Goal: Communication & Community: Answer question/provide support

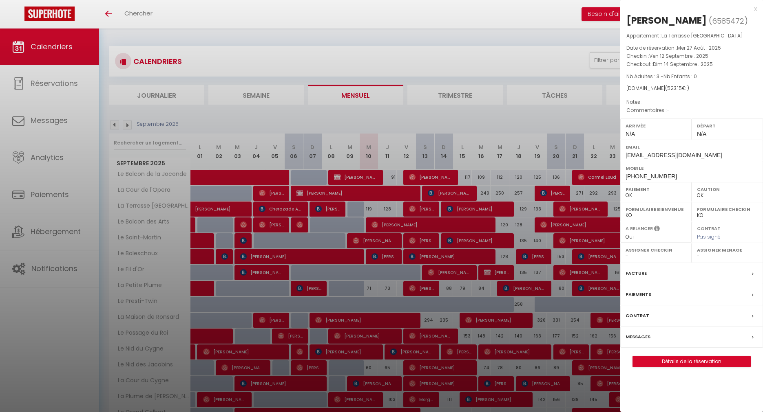
drag, startPoint x: 0, startPoint y: 0, endPoint x: 46, endPoint y: 118, distance: 126.3
click at [47, 118] on div at bounding box center [381, 206] width 763 height 412
click at [46, 118] on div at bounding box center [381, 206] width 763 height 412
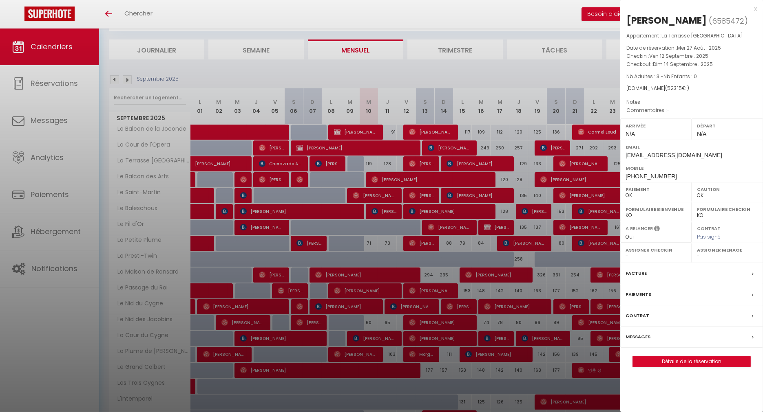
click at [46, 118] on span "Messages" at bounding box center [49, 120] width 37 height 10
select select "message"
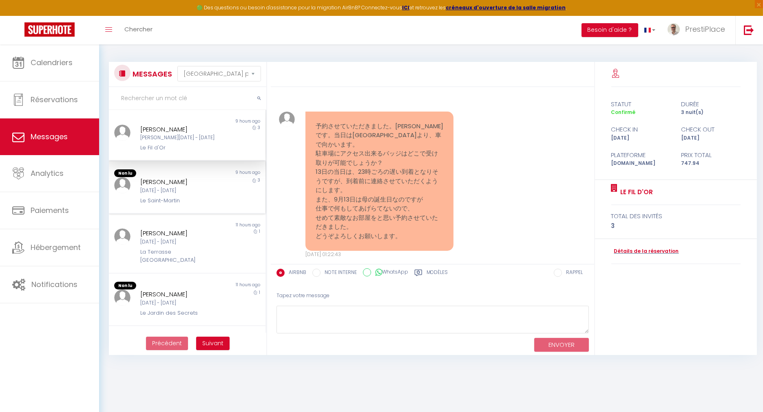
scroll to position [819, 0]
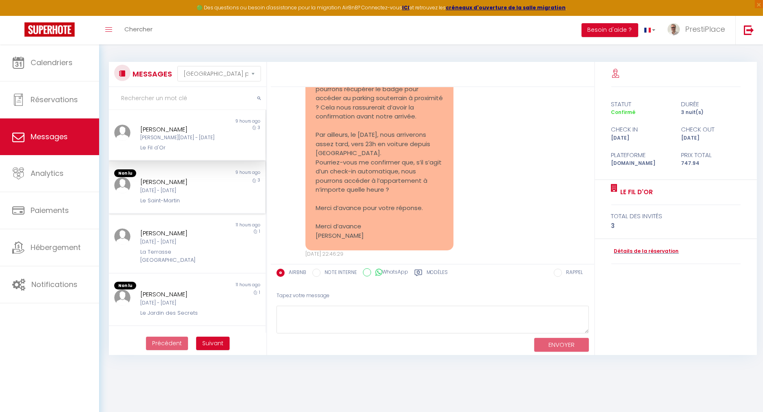
click at [137, 185] on div "[PERSON_NAME] [DATE] - [DATE] [GEOGRAPHIC_DATA]" at bounding box center [180, 191] width 91 height 28
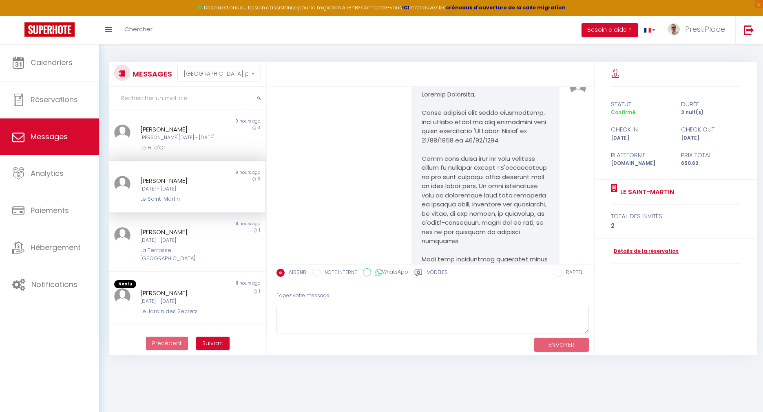
scroll to position [2311, 0]
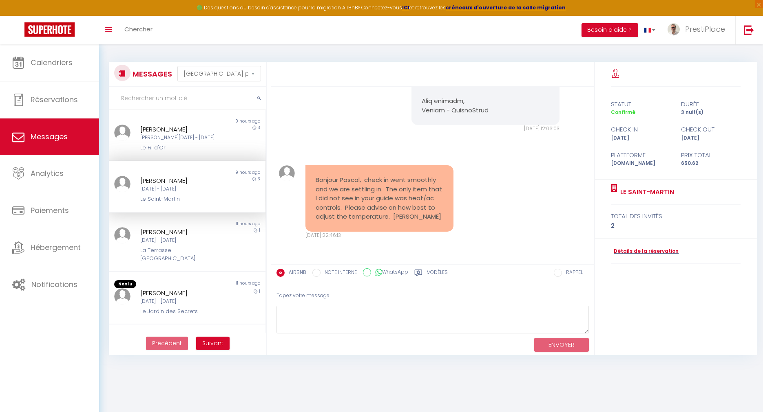
drag, startPoint x: 314, startPoint y: 171, endPoint x: 394, endPoint y: 218, distance: 92.4
click at [394, 218] on div "Bonjour Pascal, check in went smoothly and we are settling in. The only item th…" at bounding box center [379, 198] width 148 height 66
drag, startPoint x: 394, startPoint y: 218, endPoint x: 336, endPoint y: 180, distance: 68.6
copy pre "Bonjour Pascal, check in went smoothly and we are settling in. The only item th…"
click at [476, 188] on div "Bonjour Pascal, check in went smoothly and we are settling in. The only item th…" at bounding box center [431, 202] width 317 height 106
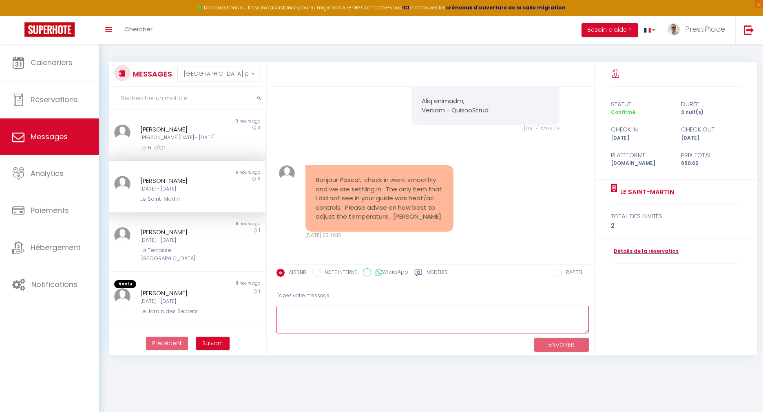
click at [348, 311] on textarea at bounding box center [432, 320] width 312 height 28
paste textarea "Hello [PERSON_NAME], I’m glad to hear that your check-in went smoothly [DATE] a…"
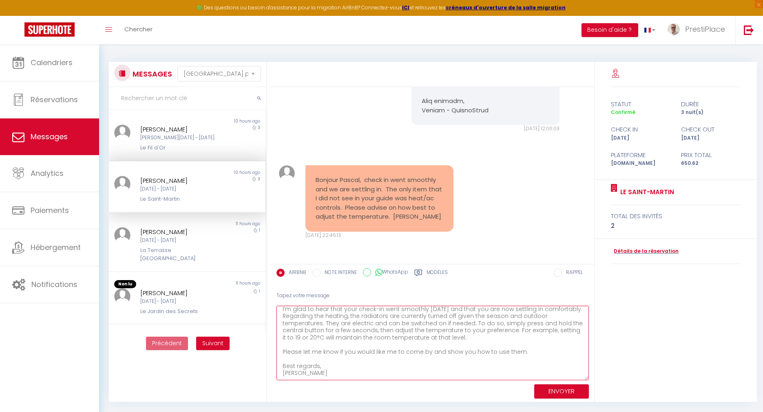
scroll to position [0, 0]
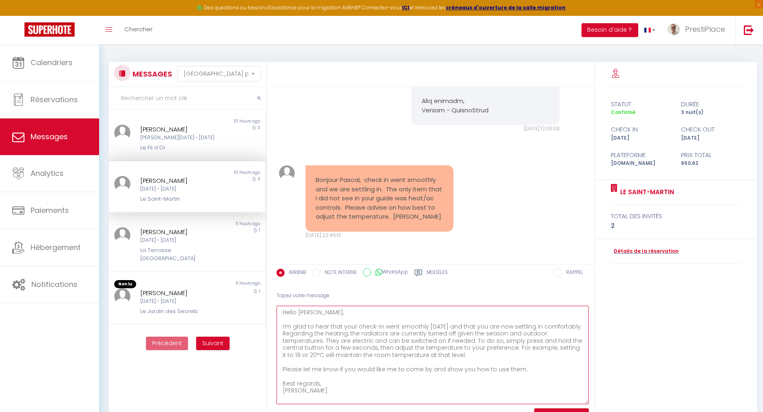
drag, startPoint x: 585, startPoint y: 331, endPoint x: 595, endPoint y: 401, distance: 71.6
click at [595, 401] on div "Booking confirmed · 2 guests, [DATE] – [DATE] Ven 27 Jui. 2025 - 22:33:34 Note …" at bounding box center [516, 244] width 491 height 364
drag, startPoint x: 295, startPoint y: 310, endPoint x: 278, endPoint y: 312, distance: 17.6
click at [278, 312] on textarea "Hello [PERSON_NAME], I’m glad to hear that your check-in went smoothly [DATE] a…" at bounding box center [432, 355] width 312 height 99
click at [385, 311] on textarea "Bonjour [PERSON_NAME], I’m glad to hear that your check-in went smoothly [DATE]…" at bounding box center [432, 355] width 312 height 99
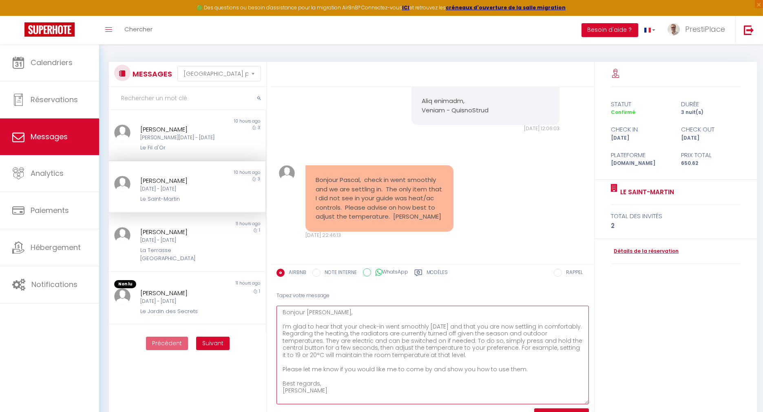
click at [515, 328] on textarea "Bonjour [PERSON_NAME], I’m glad to hear that your check-in went smoothly [DATE]…" at bounding box center [432, 355] width 312 height 99
click at [363, 315] on textarea "Bonjour [PERSON_NAME], I’m glad to hear that your check-in went smoothly [DATE]…" at bounding box center [432, 355] width 312 height 99
click at [368, 387] on textarea "Bonjour [PERSON_NAME], I’m glad to hear that your check-in went smoothly [DATE]…" at bounding box center [432, 355] width 312 height 99
click at [376, 381] on textarea "Bonjour [PERSON_NAME], I’m glad to hear that your check-in went smoothly [DATE]…" at bounding box center [432, 355] width 312 height 99
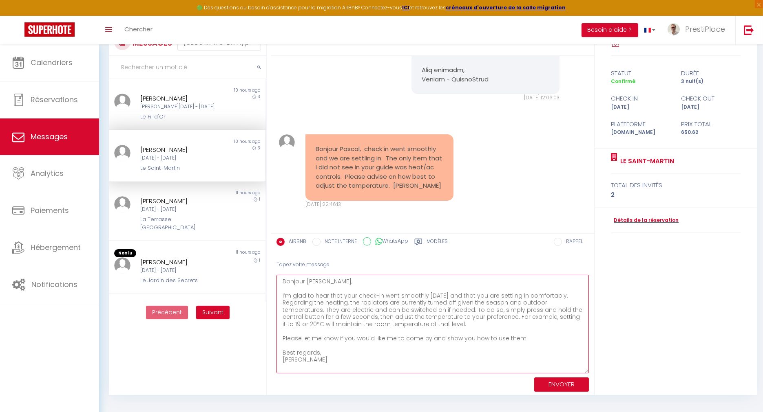
scroll to position [44, 0]
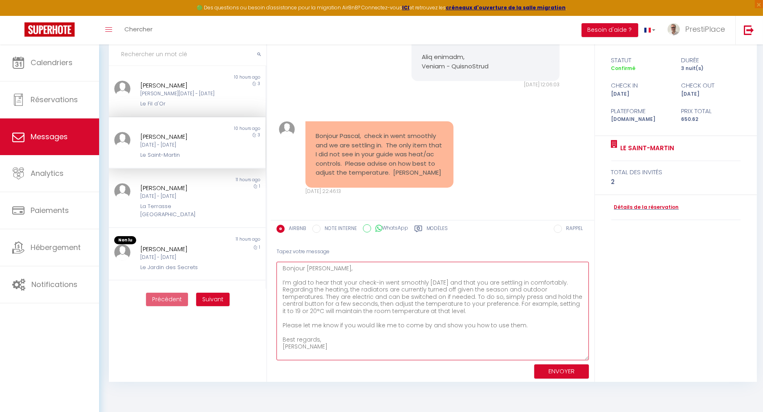
click at [384, 350] on textarea "Bonjour [PERSON_NAME], I’m glad to hear that your check-in went smoothly [DATE]…" at bounding box center [432, 311] width 312 height 99
click at [454, 351] on textarea "Bonjour [PERSON_NAME], I’m glad to hear that your check-in went smoothly [DATE]…" at bounding box center [432, 311] width 312 height 99
type textarea "Bonjour [PERSON_NAME], I’m glad to hear that your check-in went smoothly [DATE]…"
click at [571, 369] on button "ENVOYER" at bounding box center [561, 372] width 55 height 14
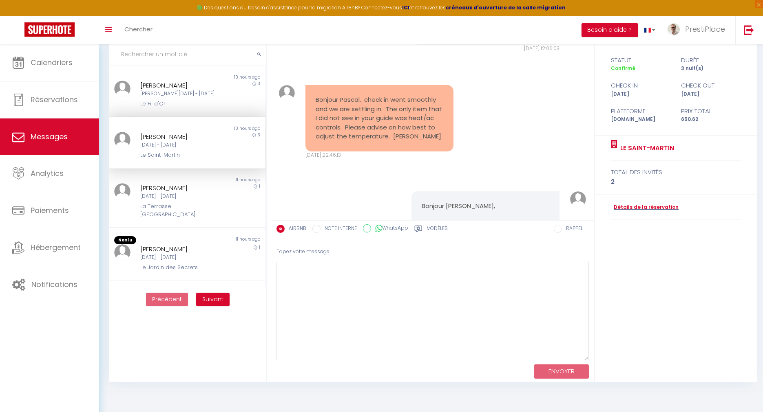
scroll to position [2573, 0]
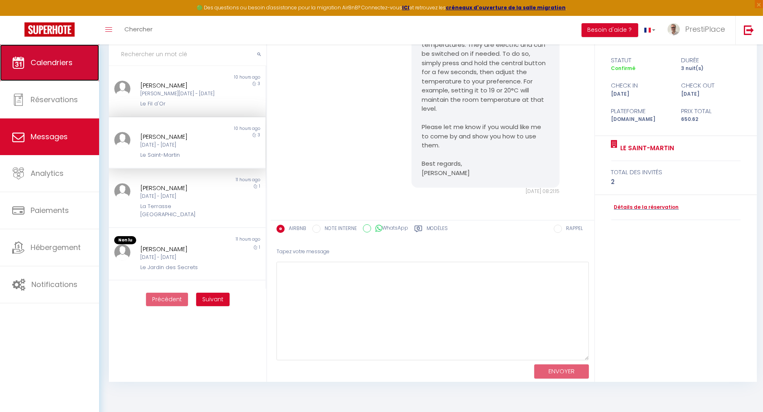
click at [61, 63] on span "Calendriers" at bounding box center [52, 62] width 42 height 10
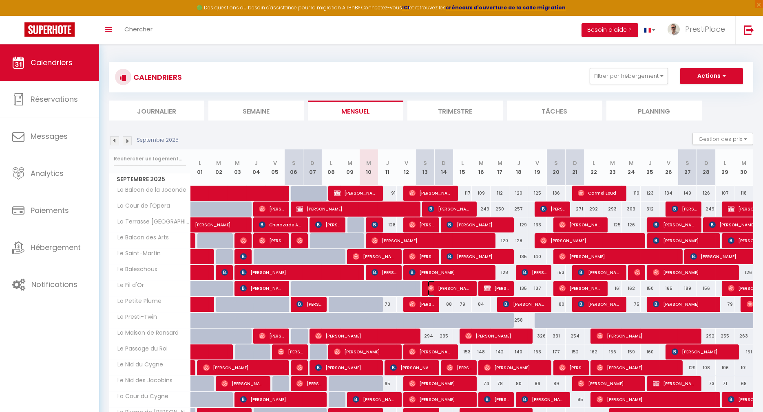
click at [463, 290] on span "[PERSON_NAME]" at bounding box center [450, 288] width 44 height 15
select select "OK"
select select "0"
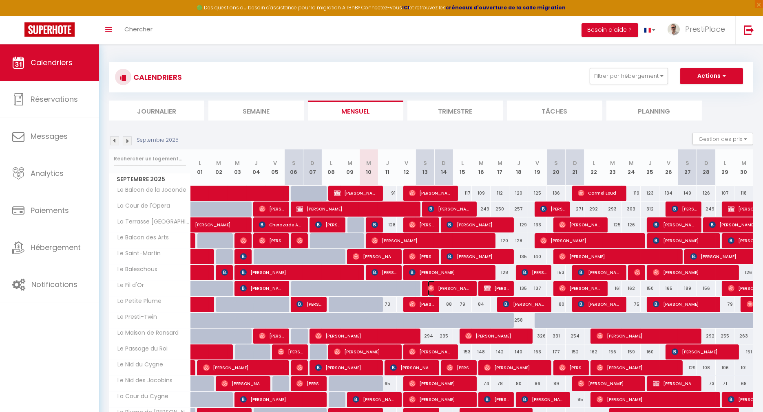
select select "1"
select select
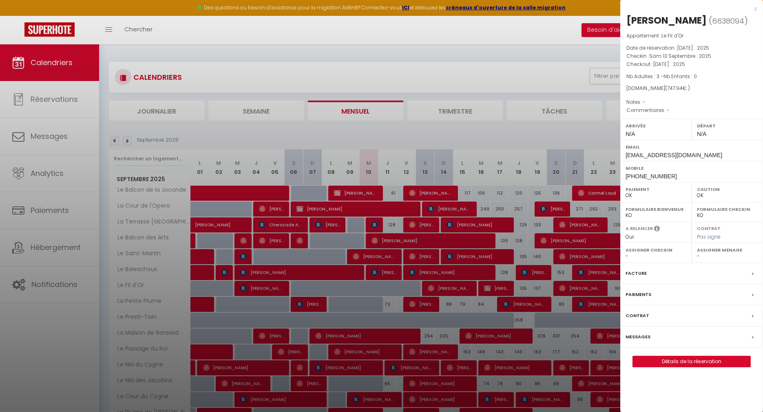
click at [639, 338] on label "Messages" at bounding box center [637, 337] width 25 height 9
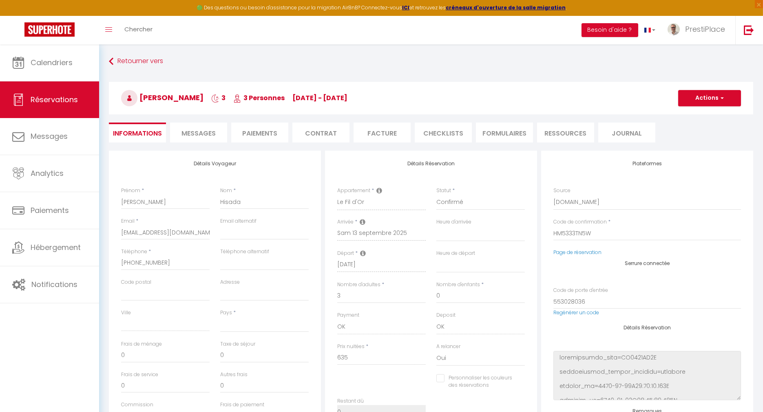
select select
checkbox input "false"
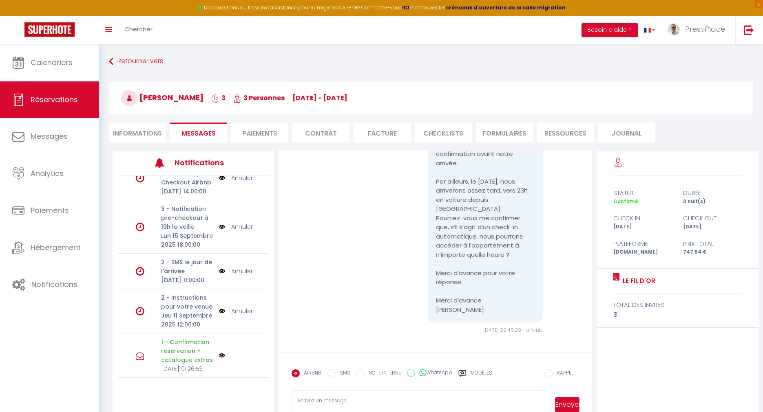
scroll to position [91, 0]
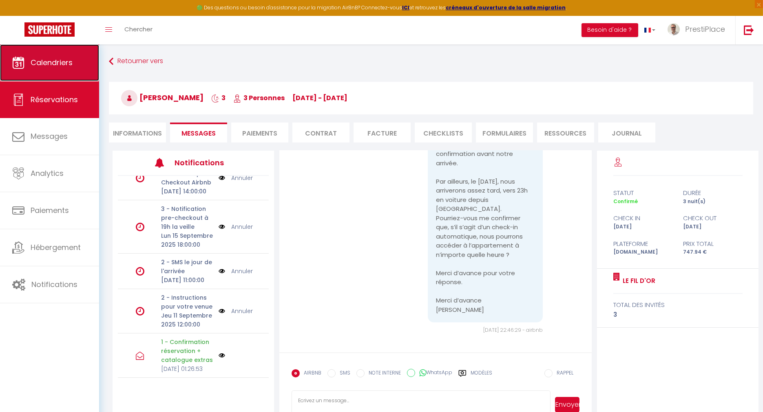
click at [60, 66] on span "Calendriers" at bounding box center [52, 62] width 42 height 10
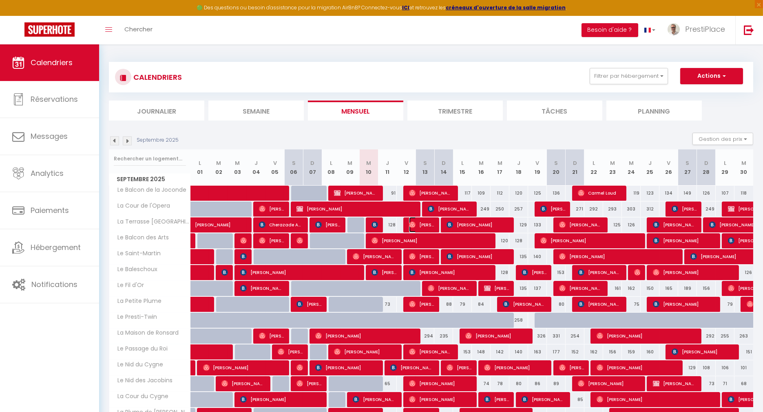
click at [427, 223] on span "[PERSON_NAME]" at bounding box center [421, 224] width 25 height 15
select select "OK"
select select "0"
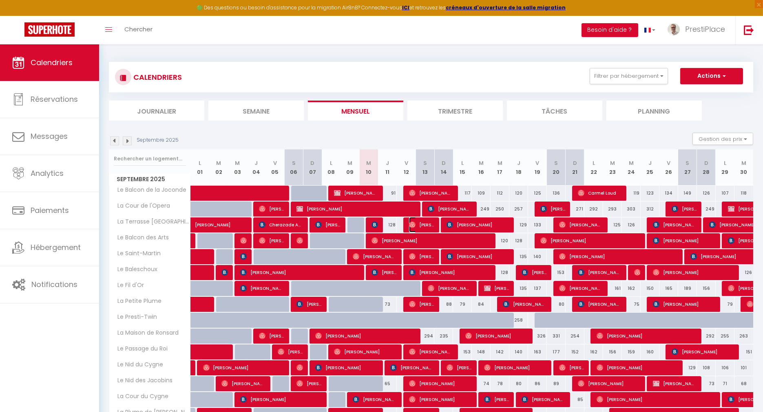
select select "1"
select select
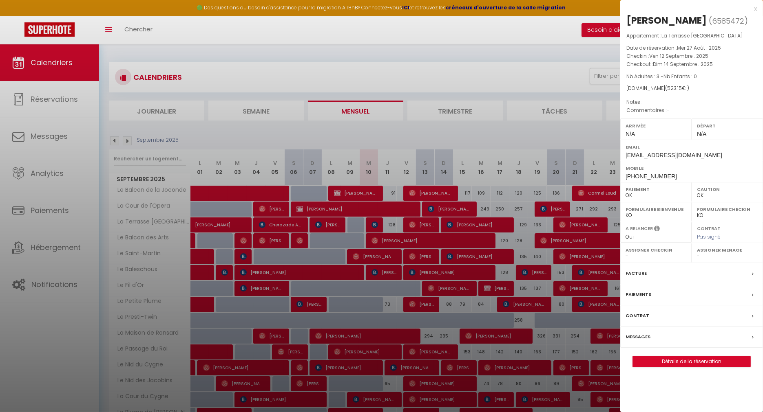
click at [427, 223] on div at bounding box center [381, 206] width 763 height 412
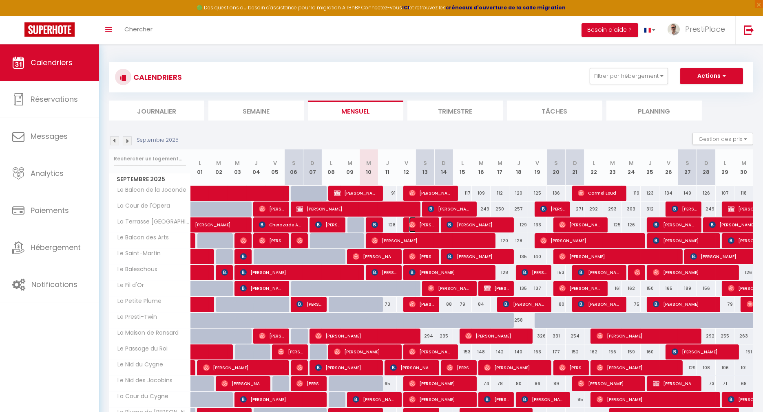
click at [427, 223] on span "[PERSON_NAME]" at bounding box center [421, 224] width 25 height 15
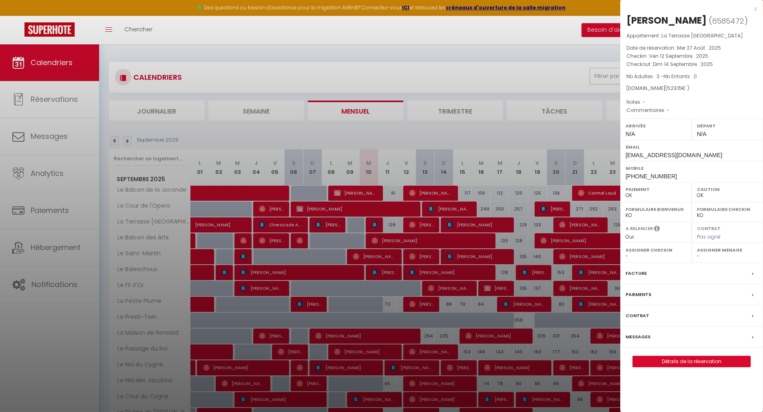
click at [637, 342] on label "Messages" at bounding box center [637, 337] width 25 height 9
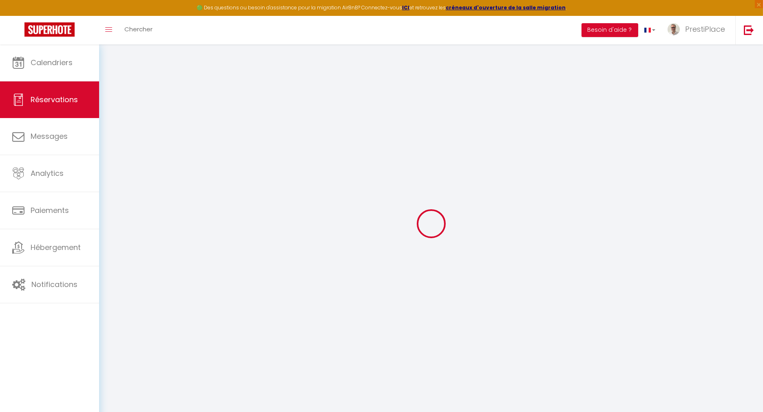
select select
checkbox input "false"
select select
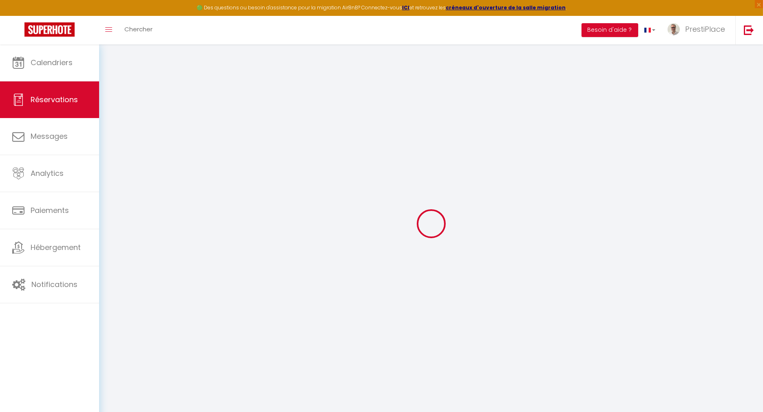
select select
checkbox input "false"
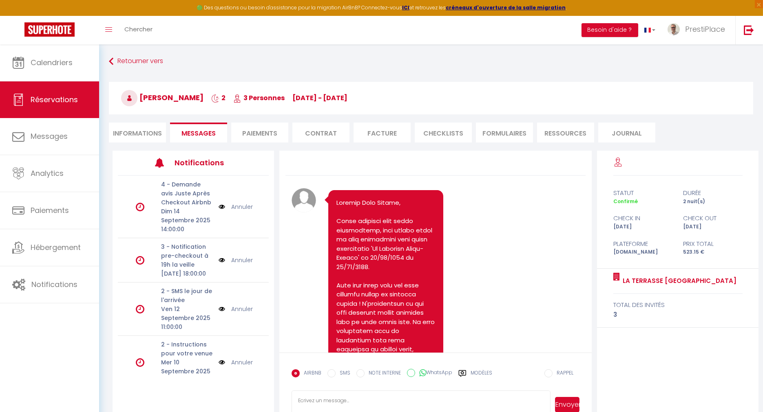
click at [196, 130] on span "Messages" at bounding box center [198, 133] width 34 height 9
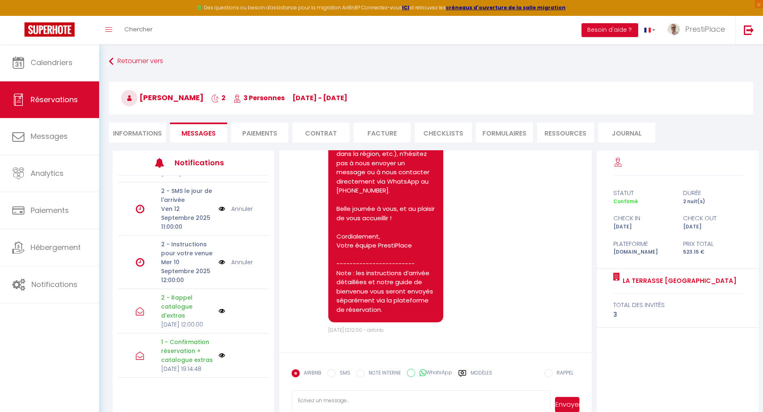
scroll to position [144, 0]
click at [238, 258] on link "Annuler" at bounding box center [242, 262] width 22 height 9
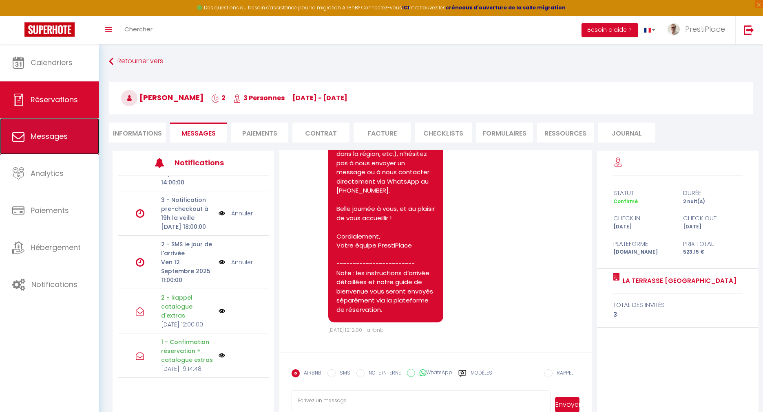
click at [34, 136] on span "Messages" at bounding box center [49, 136] width 37 height 10
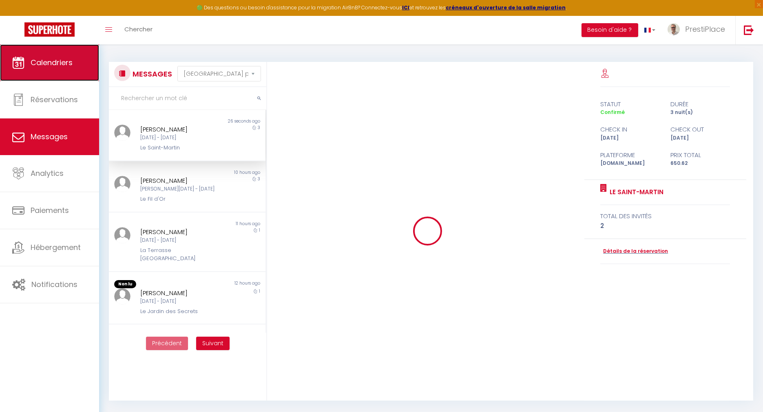
click at [47, 65] on span "Calendriers" at bounding box center [52, 62] width 42 height 10
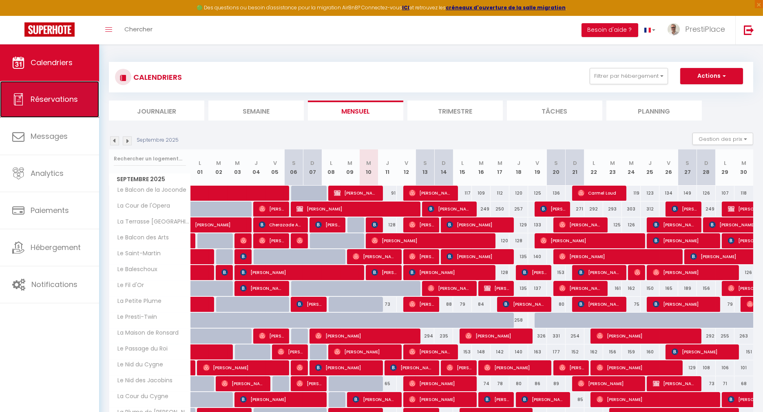
click at [48, 93] on link "Réservations" at bounding box center [49, 99] width 99 height 37
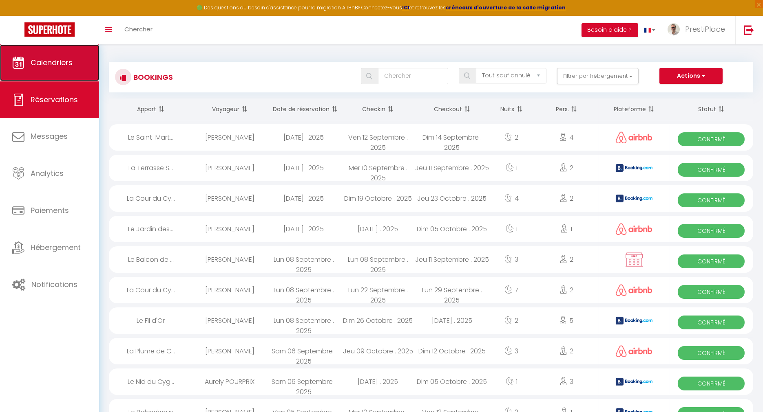
click at [53, 61] on span "Calendriers" at bounding box center [52, 62] width 42 height 10
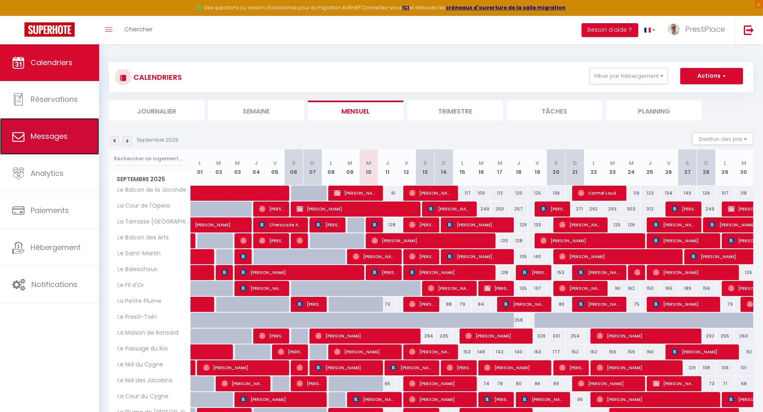
click at [47, 139] on span "Messages" at bounding box center [49, 136] width 37 height 10
select select "message"
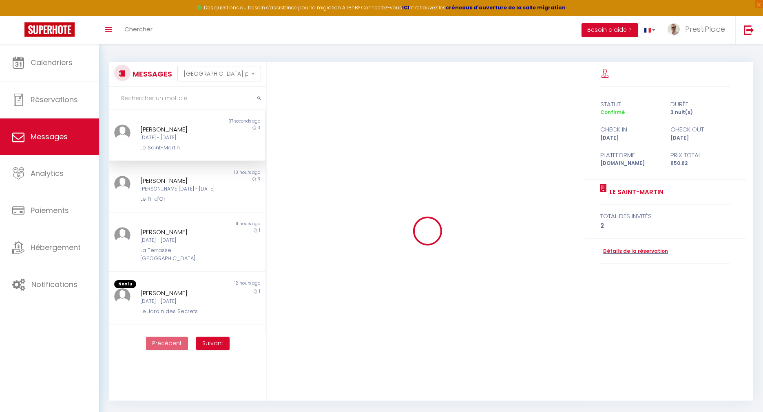
click at [154, 142] on div "[PERSON_NAME] [DATE] - [DATE] [GEOGRAPHIC_DATA]" at bounding box center [180, 139] width 91 height 28
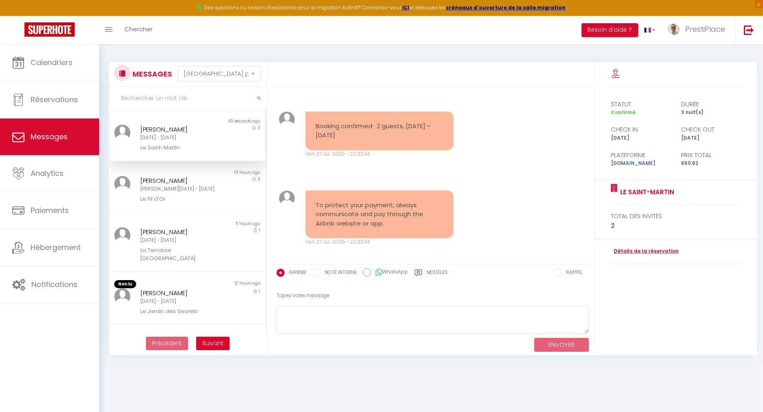
scroll to position [2924, 0]
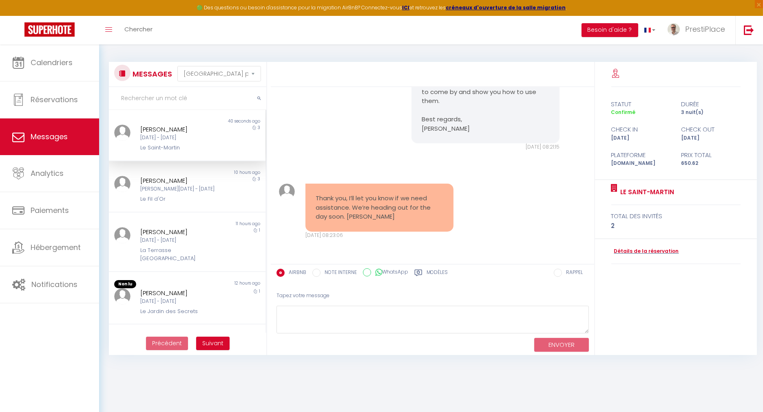
drag, startPoint x: 314, startPoint y: 196, endPoint x: 416, endPoint y: 220, distance: 104.4
click at [416, 220] on div "Thank you, I’ll let you know if we need assistance. We’re heading out for the d…" at bounding box center [379, 208] width 148 height 48
copy pre "Thank you, I’ll let you know if we need assistance. We’re heading out for the d…"
click at [321, 314] on textarea at bounding box center [432, 320] width 312 height 28
click at [644, 248] on link "Détails de la réservation" at bounding box center [645, 252] width 68 height 8
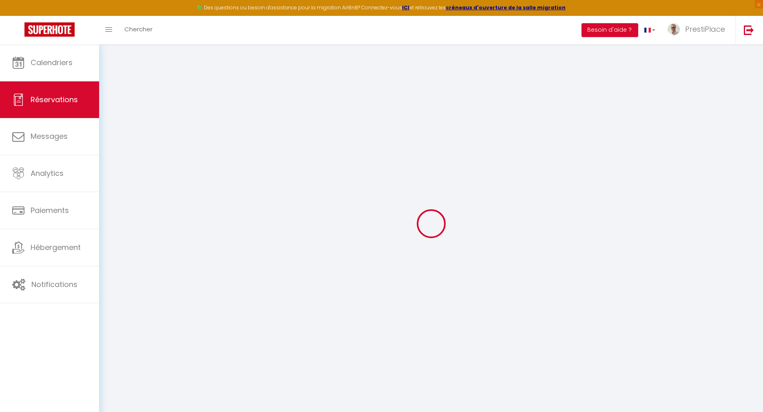
select select
checkbox input "false"
select select
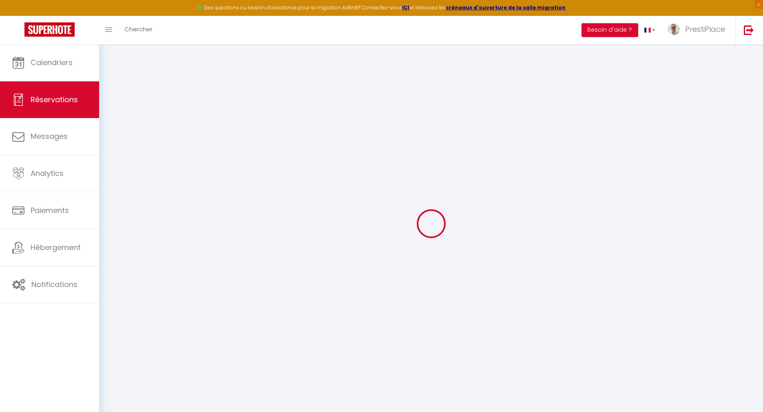
checkbox input "false"
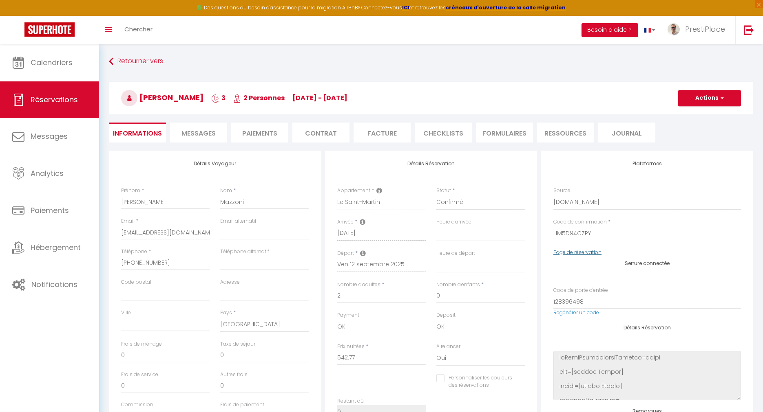
type input "78"
type input "29.85"
select select
checkbox input "false"
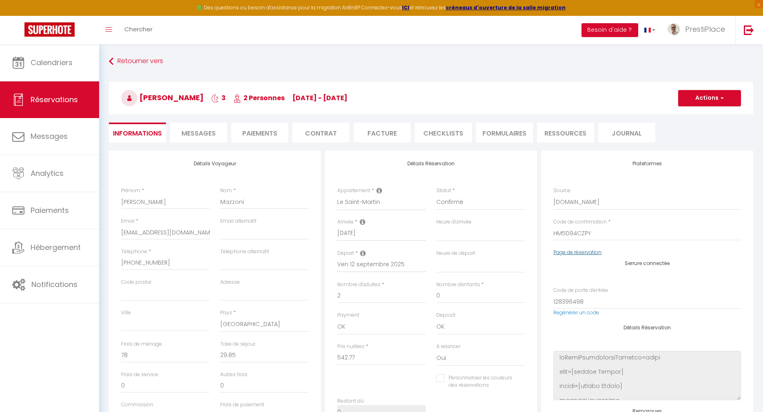
select select
checkbox input "false"
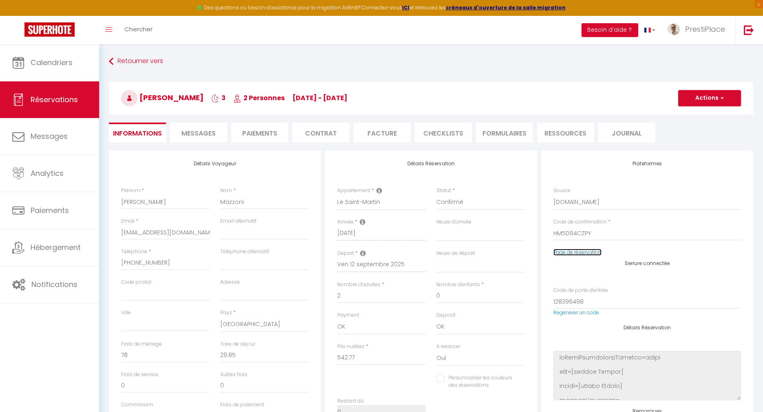
click at [570, 253] on link "Page de réservation" at bounding box center [577, 252] width 48 height 7
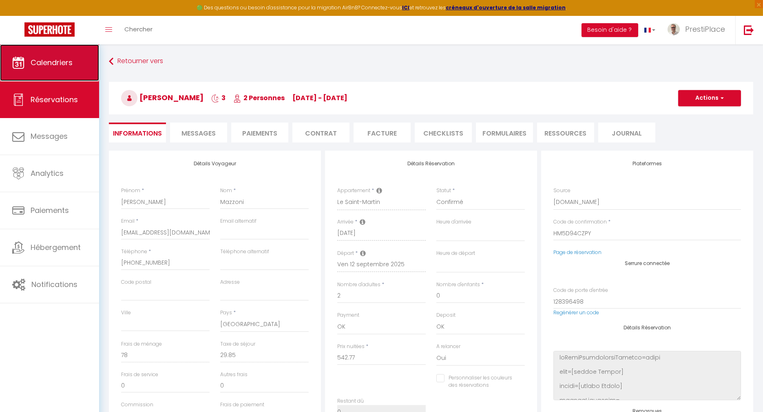
click at [47, 67] on span "Calendriers" at bounding box center [52, 62] width 42 height 10
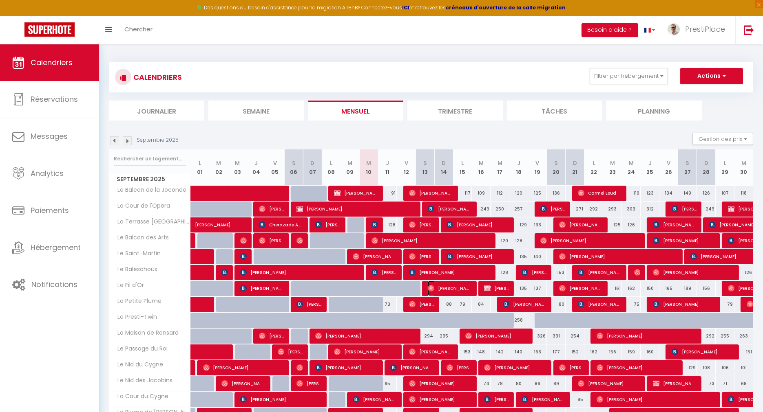
click at [456, 287] on span "[PERSON_NAME]" at bounding box center [450, 288] width 44 height 15
select select "OK"
select select "0"
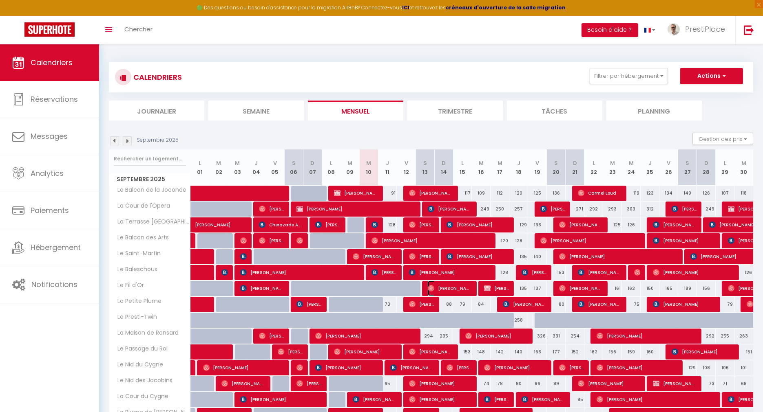
select select "1"
select select
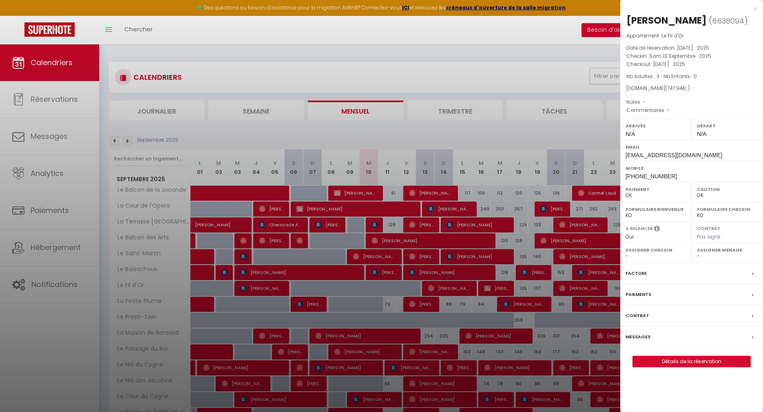
click at [632, 333] on label "Messages" at bounding box center [637, 337] width 25 height 9
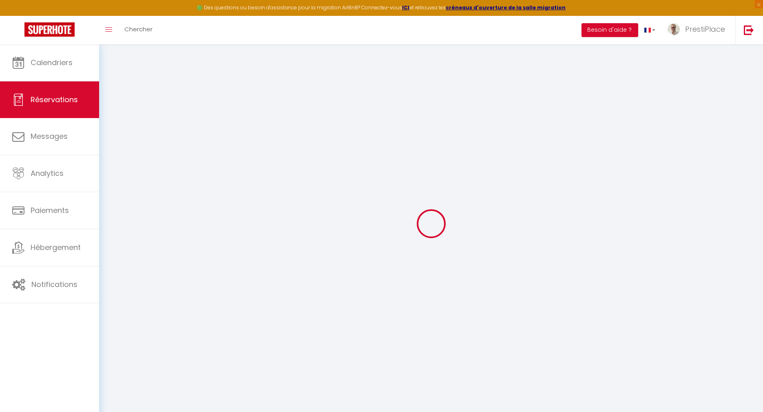
select select
checkbox input "false"
select select
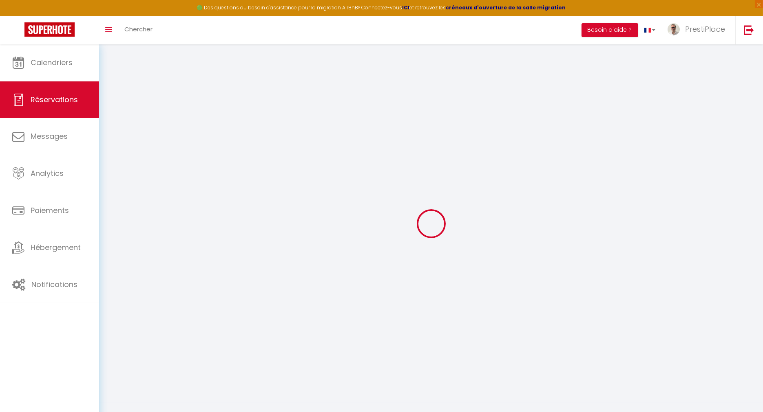
select select
checkbox input "false"
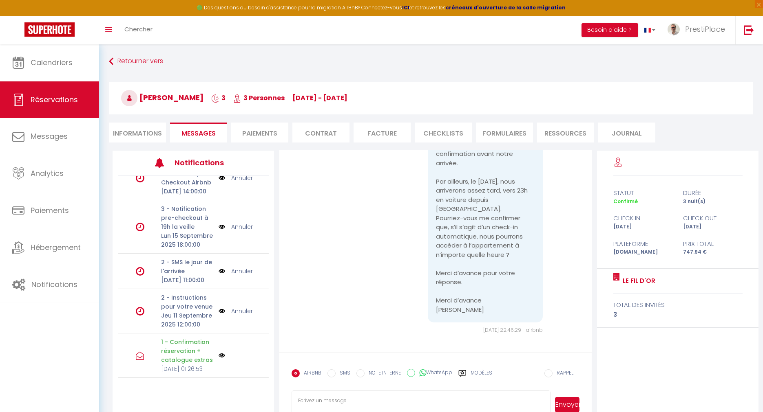
scroll to position [91, 0]
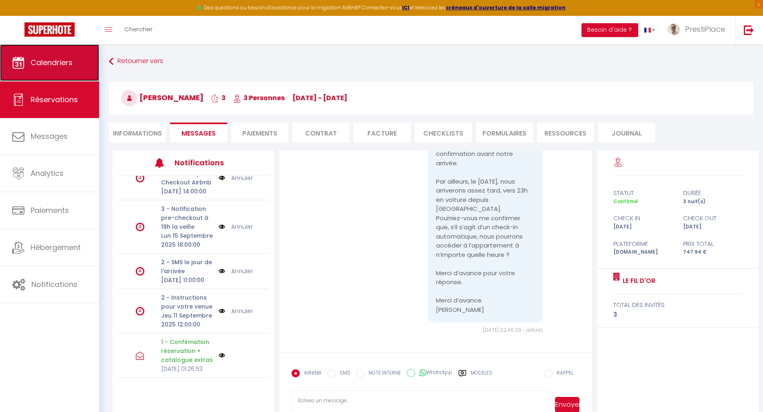
click at [46, 66] on span "Calendriers" at bounding box center [52, 62] width 42 height 10
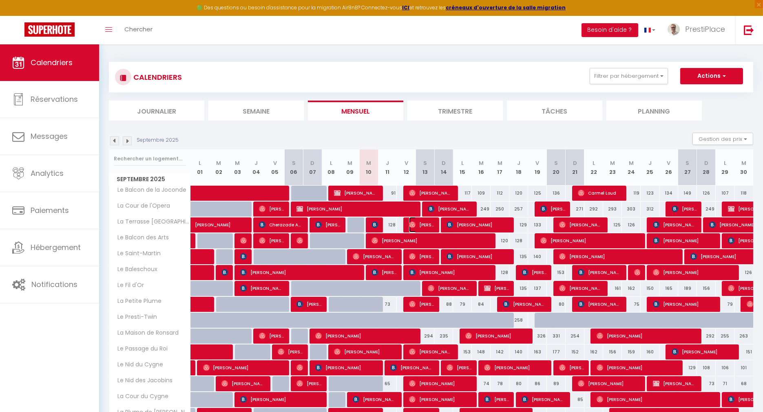
click at [420, 225] on span "[PERSON_NAME]" at bounding box center [421, 224] width 25 height 15
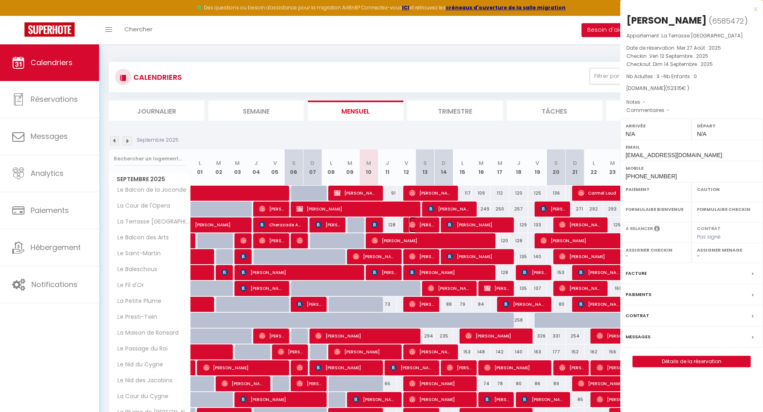
select select "OK"
select select "0"
select select "1"
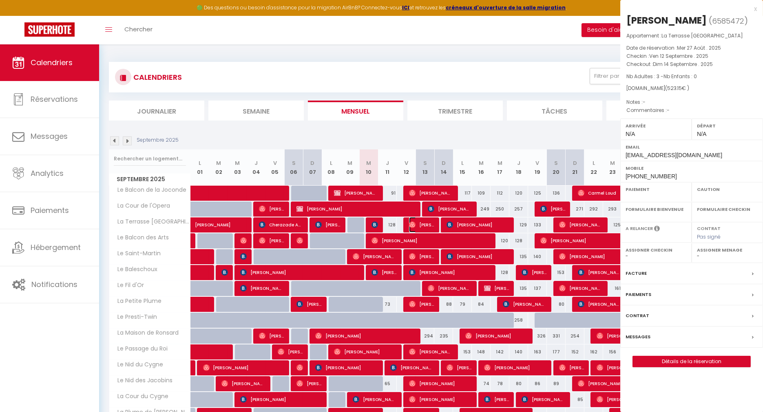
select select
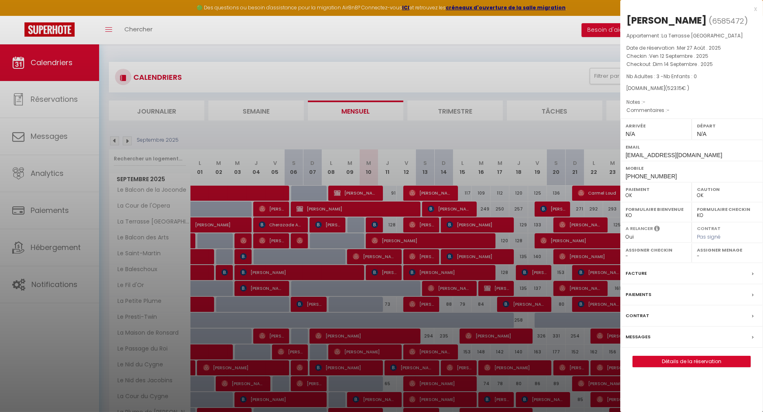
click at [637, 342] on label "Messages" at bounding box center [637, 337] width 25 height 9
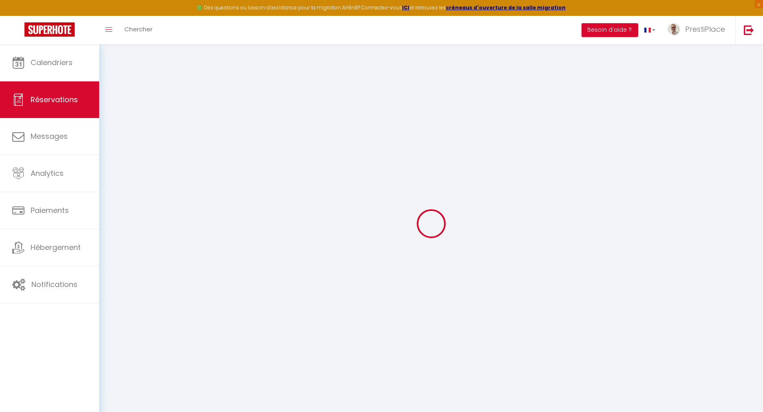
select select
checkbox input "false"
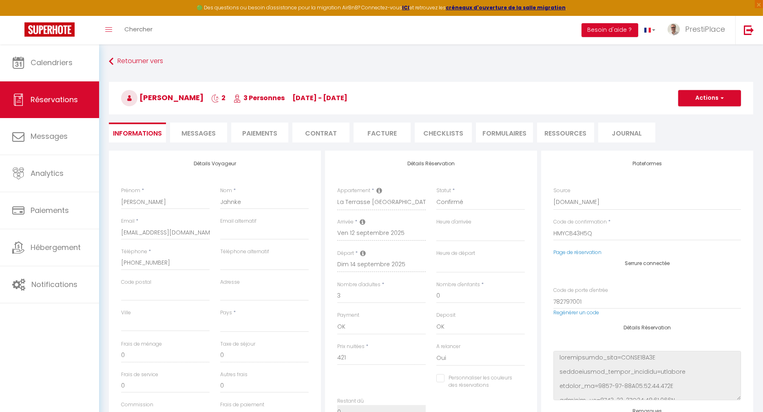
click at [208, 128] on li "Messages" at bounding box center [198, 133] width 57 height 20
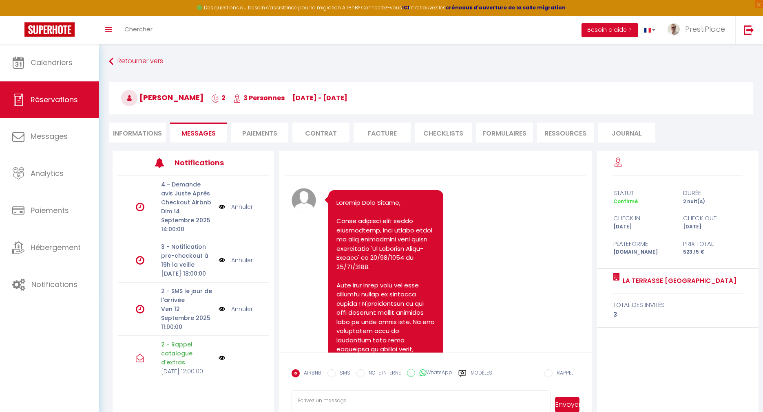
scroll to position [1431, 0]
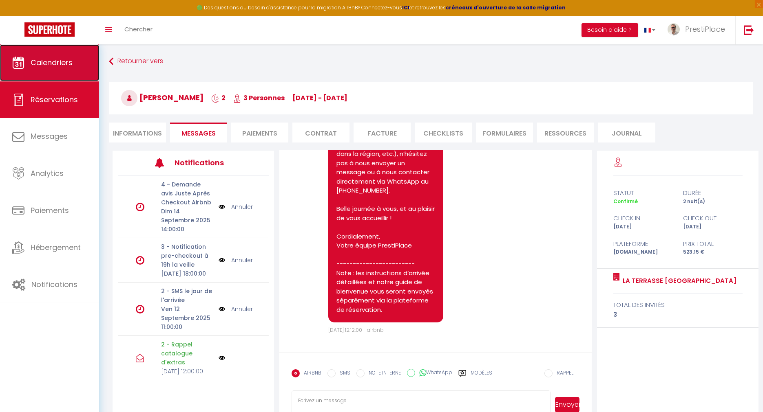
click at [57, 63] on span "Calendriers" at bounding box center [52, 62] width 42 height 10
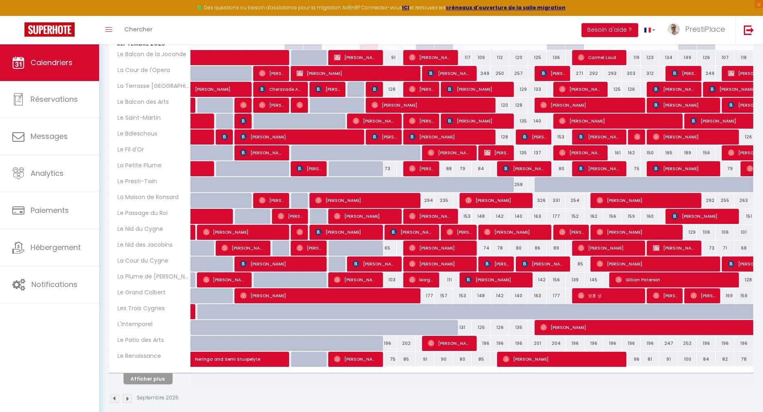
scroll to position [141, 0]
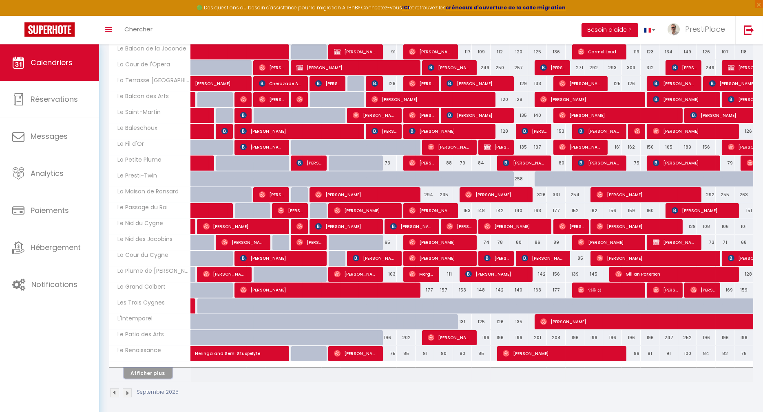
click at [145, 368] on button "Afficher plus" at bounding box center [147, 373] width 49 height 11
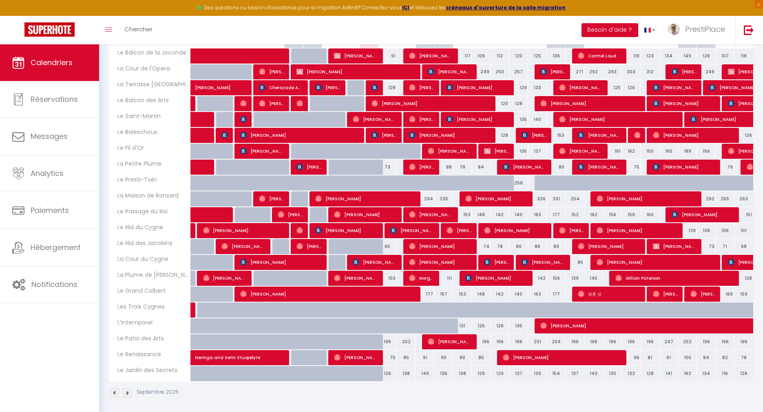
scroll to position [0, 0]
